Goal: Transaction & Acquisition: Obtain resource

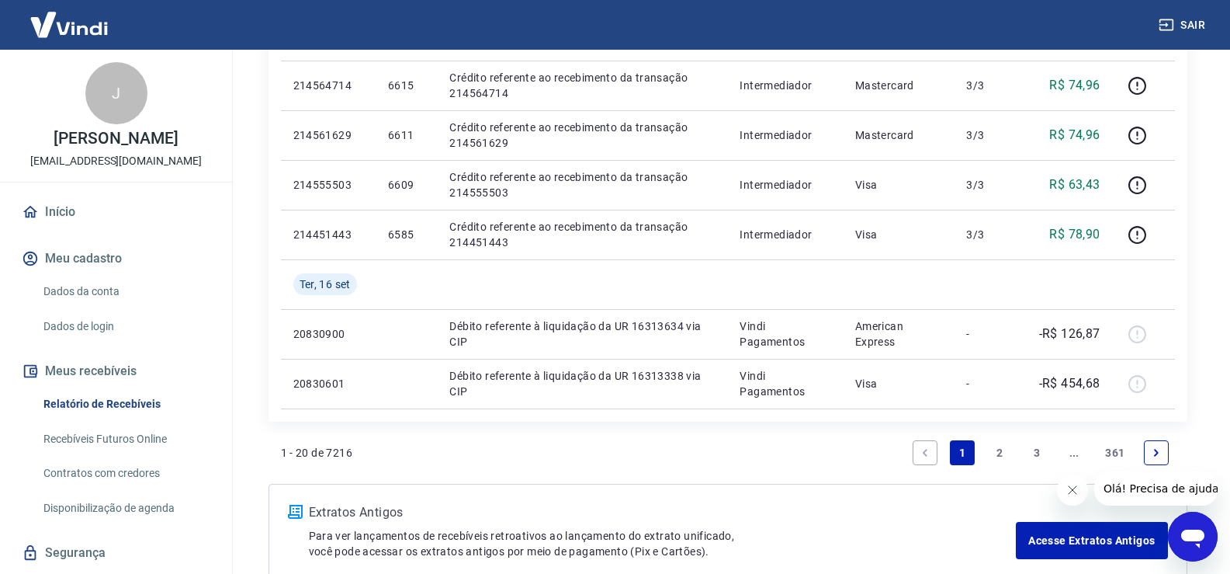
scroll to position [1009, 0]
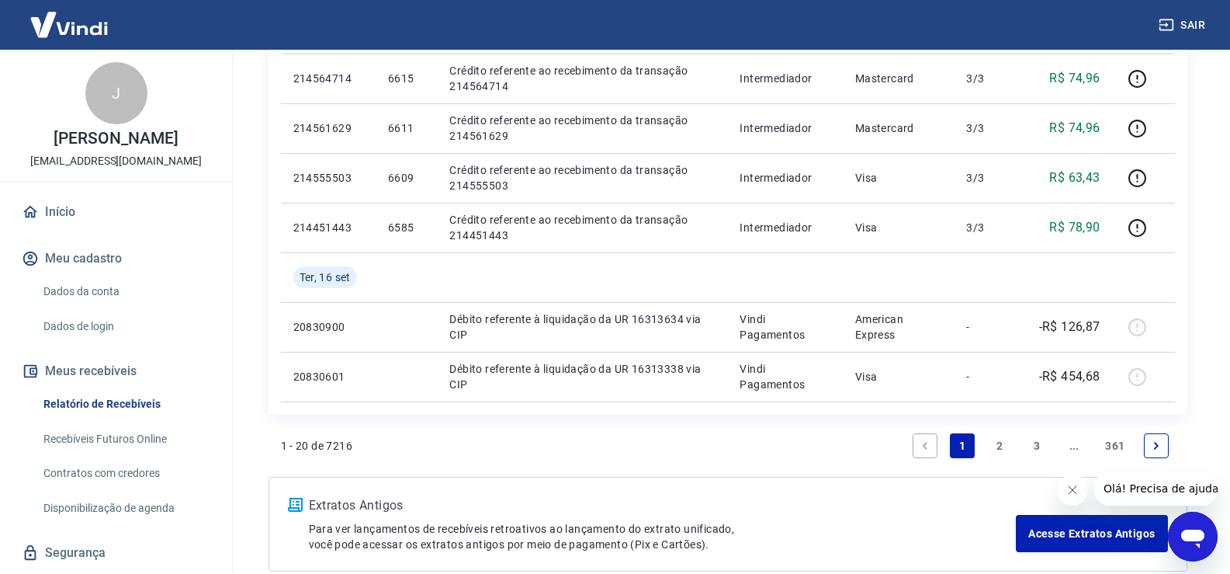
click at [999, 443] on link "2" at bounding box center [999, 445] width 25 height 25
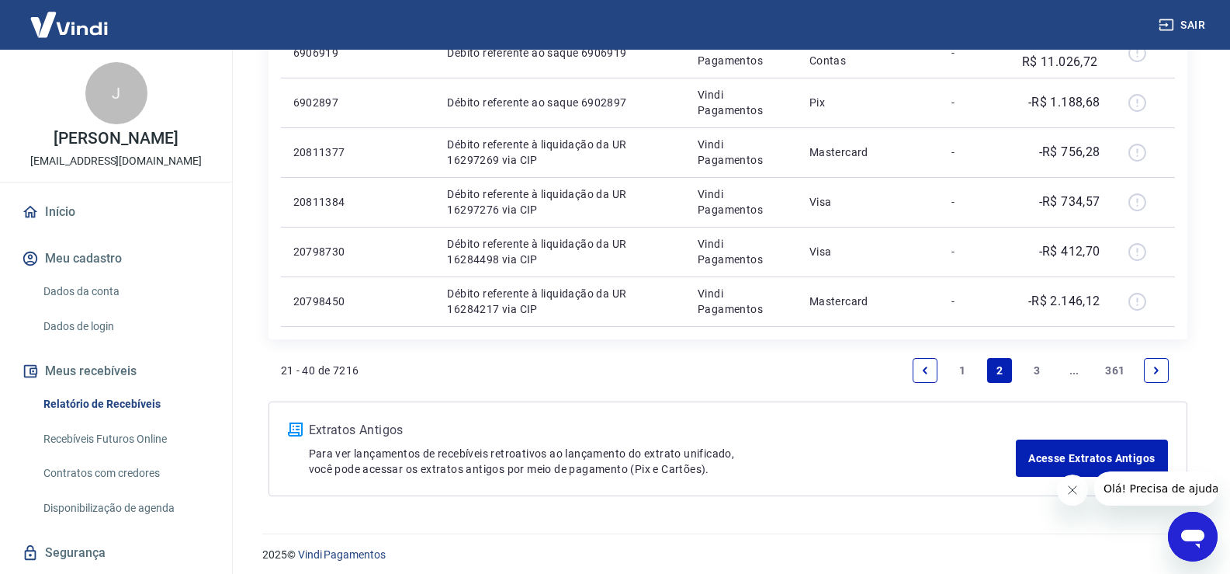
scroll to position [1092, 0]
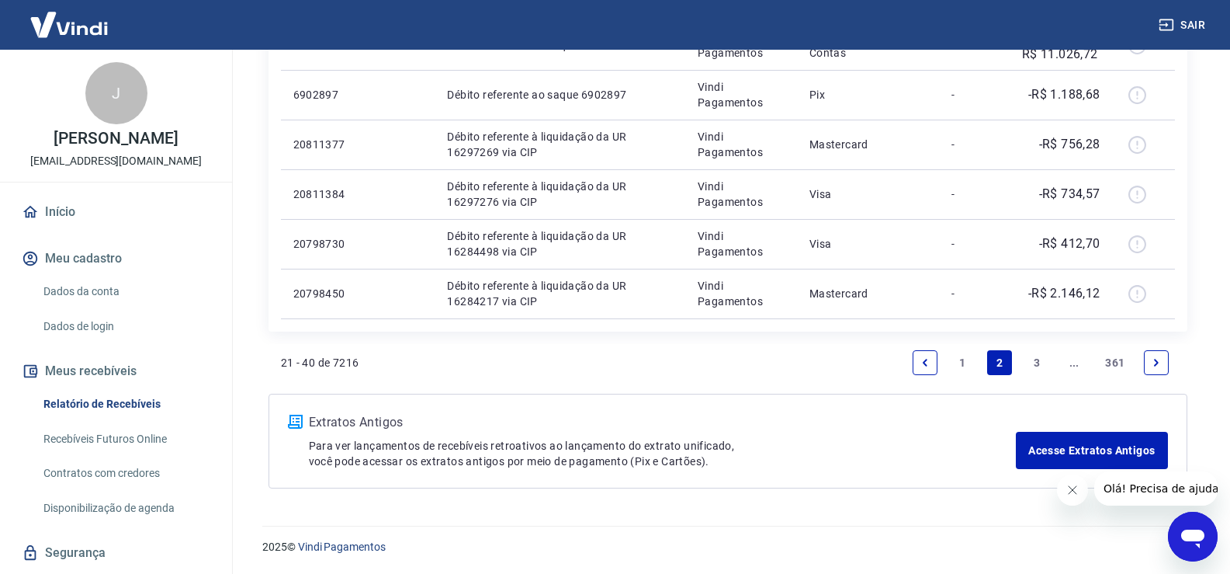
click at [928, 366] on icon "Previous page" at bounding box center [925, 362] width 11 height 11
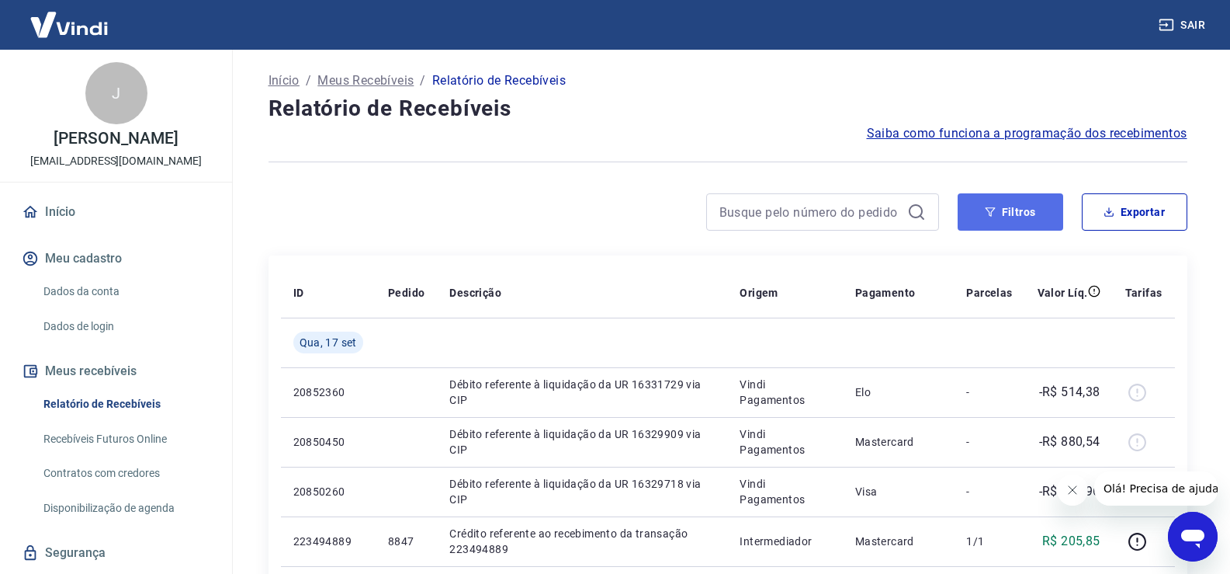
click at [1015, 210] on button "Filtros" at bounding box center [1011, 211] width 106 height 37
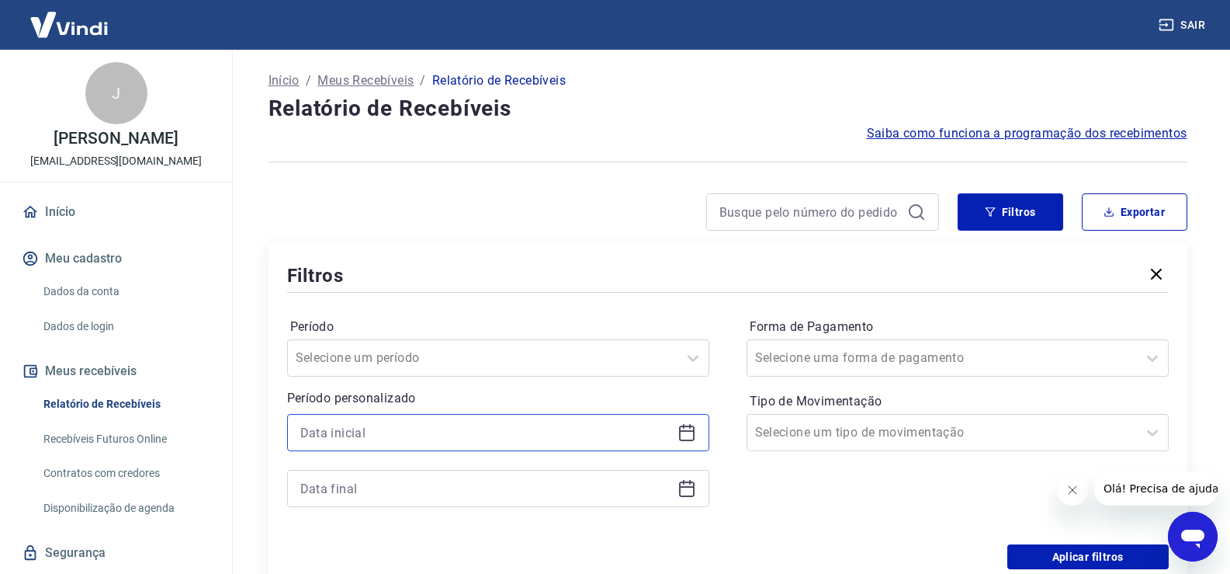
click at [401, 436] on input at bounding box center [485, 432] width 371 height 23
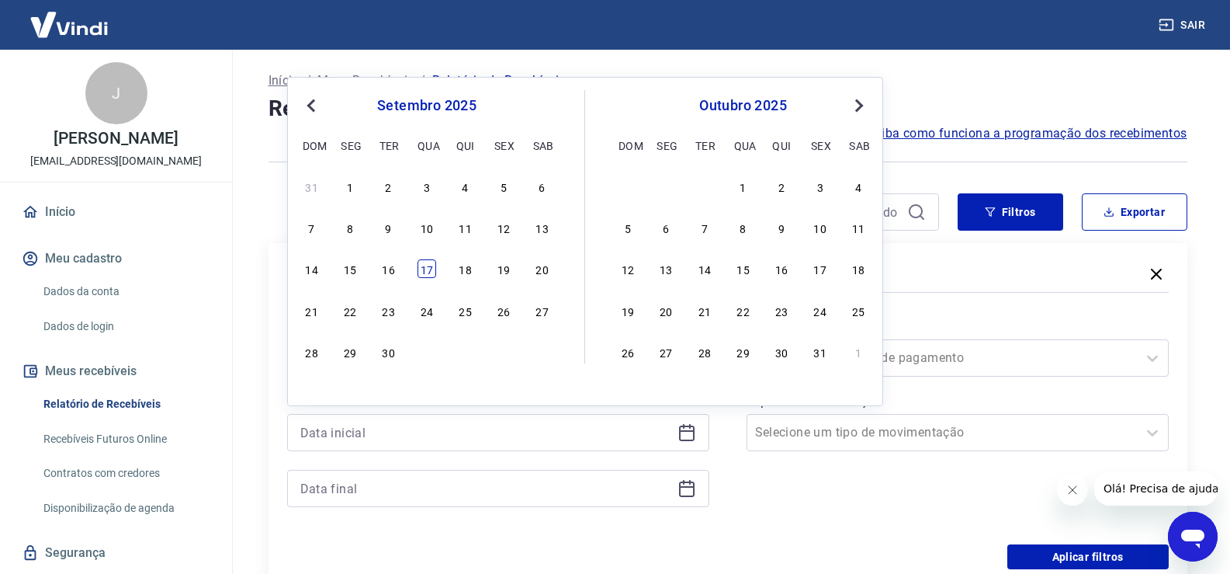
click at [429, 273] on div "17" at bounding box center [427, 268] width 19 height 19
type input "[DATE]"
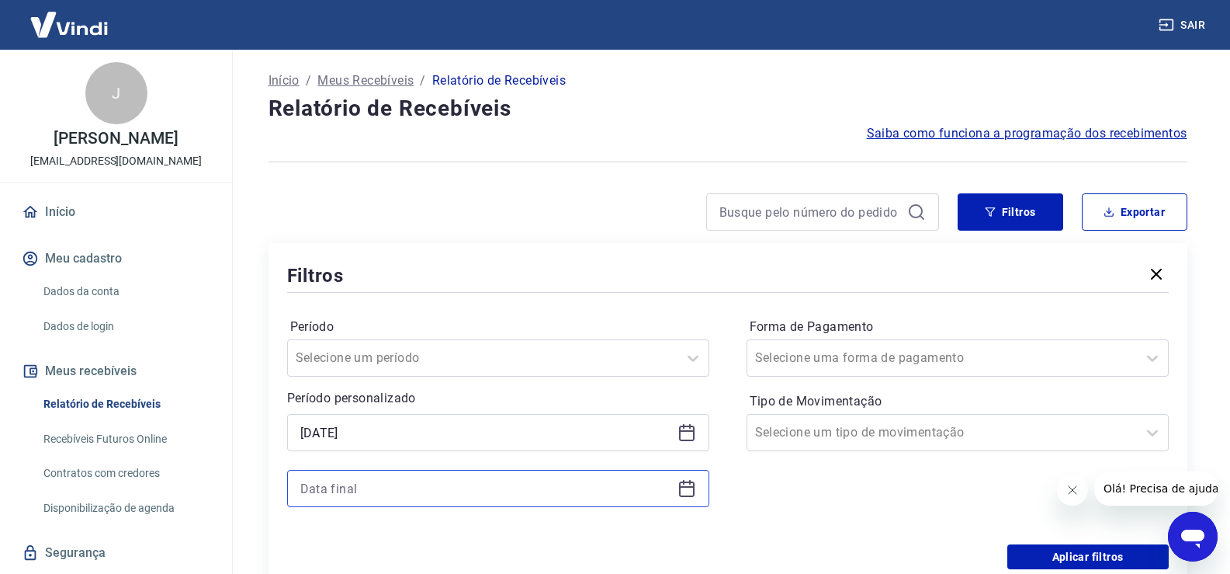
click at [374, 481] on input at bounding box center [485, 488] width 371 height 23
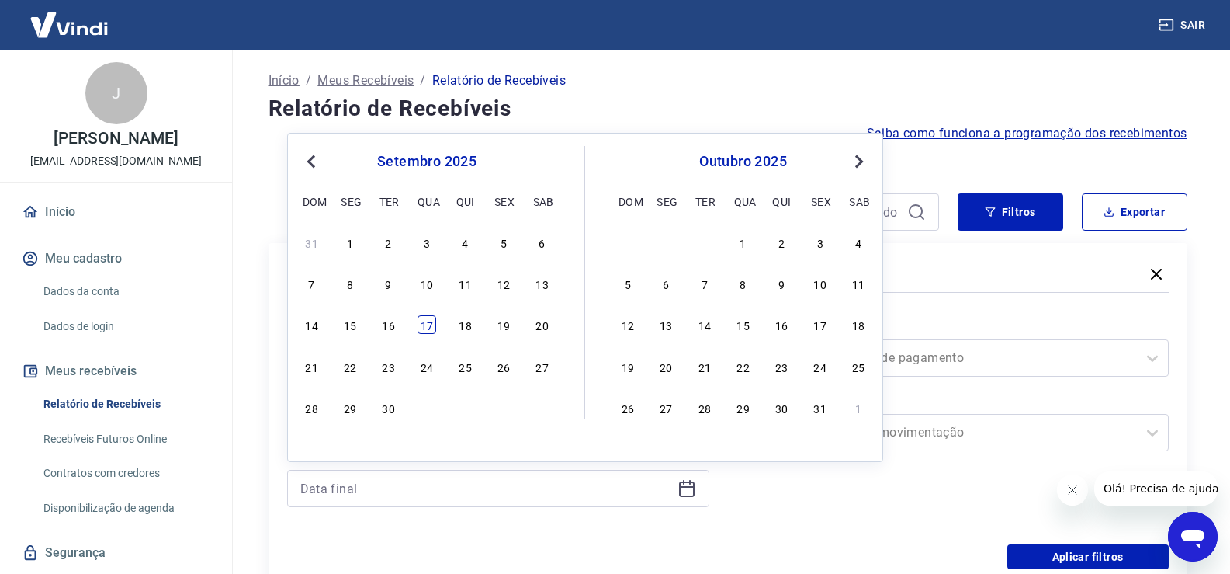
click at [427, 328] on div "17" at bounding box center [427, 324] width 19 height 19
type input "[DATE]"
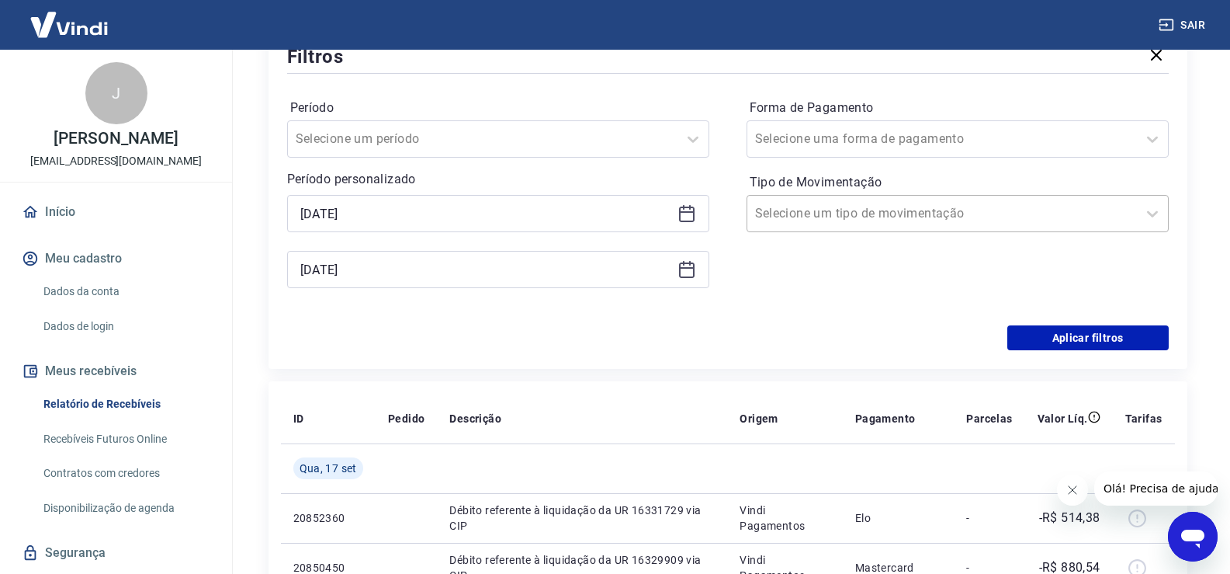
scroll to position [233, 0]
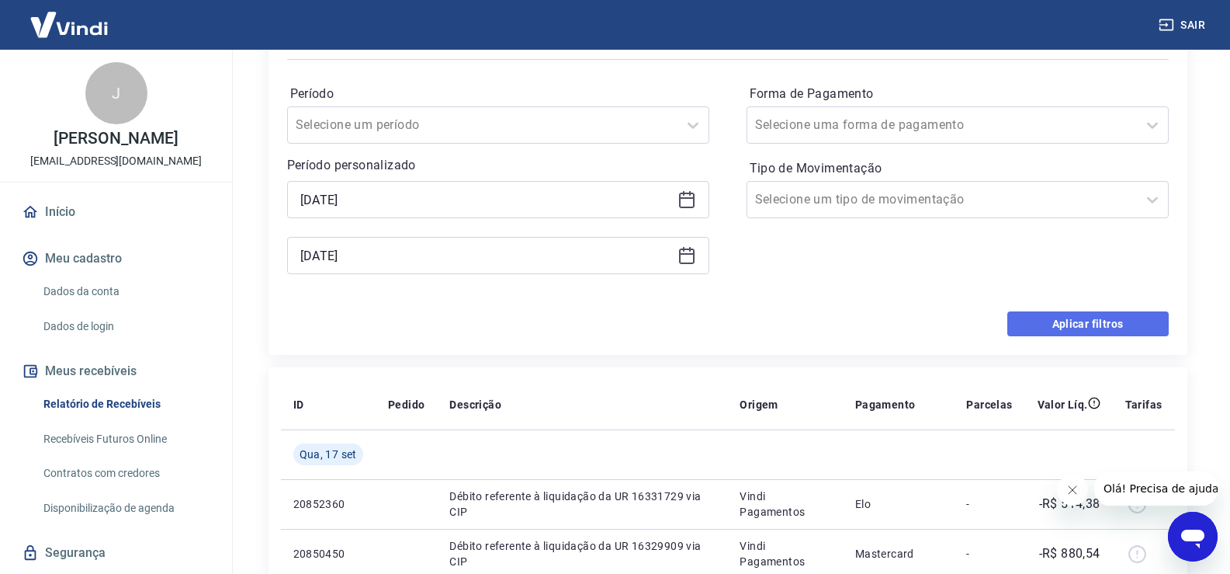
click at [1092, 321] on button "Aplicar filtros" at bounding box center [1088, 323] width 161 height 25
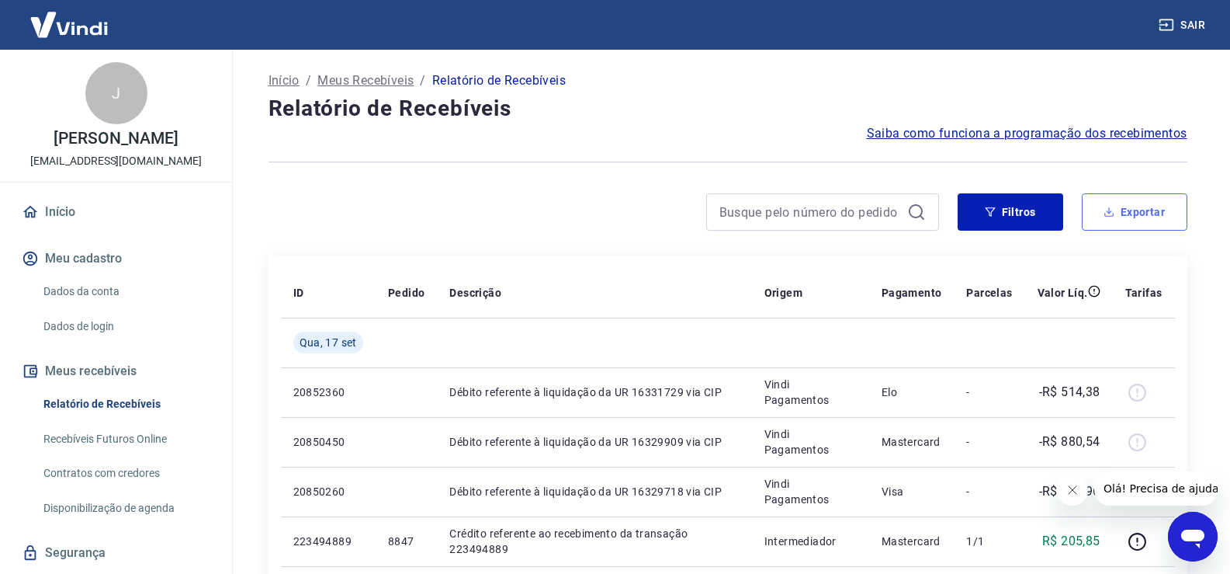
click at [1143, 215] on button "Exportar" at bounding box center [1135, 211] width 106 height 37
type input "[DATE]"
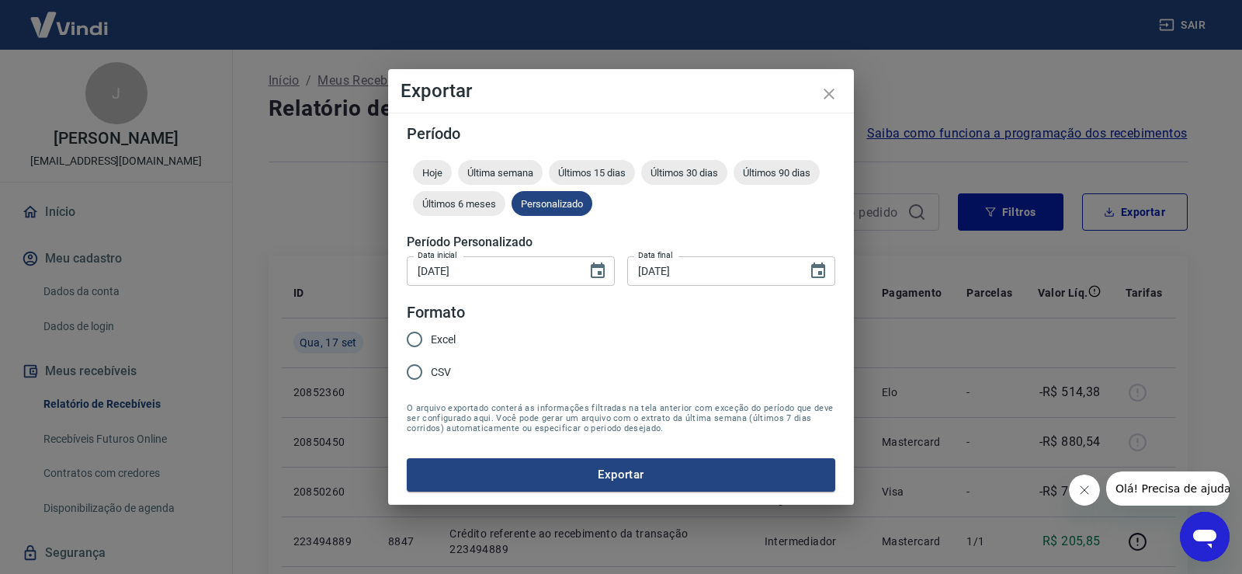
click at [419, 341] on input "Excel" at bounding box center [414, 339] width 33 height 33
radio input "true"
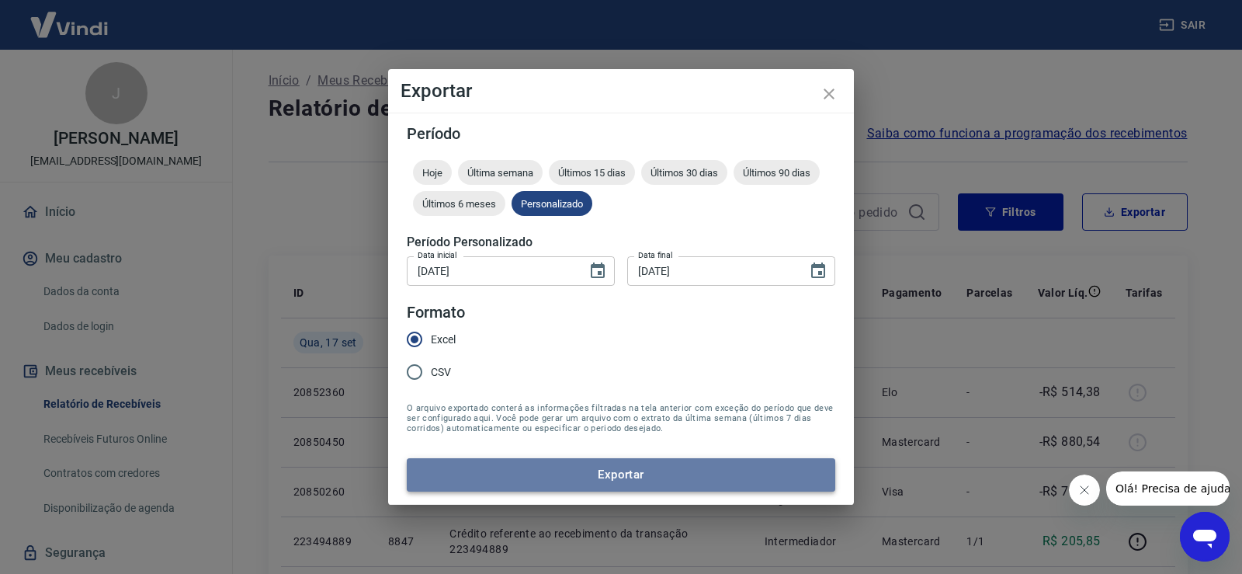
click at [609, 476] on button "Exportar" at bounding box center [621, 474] width 429 height 33
